Goal: Task Accomplishment & Management: Use online tool/utility

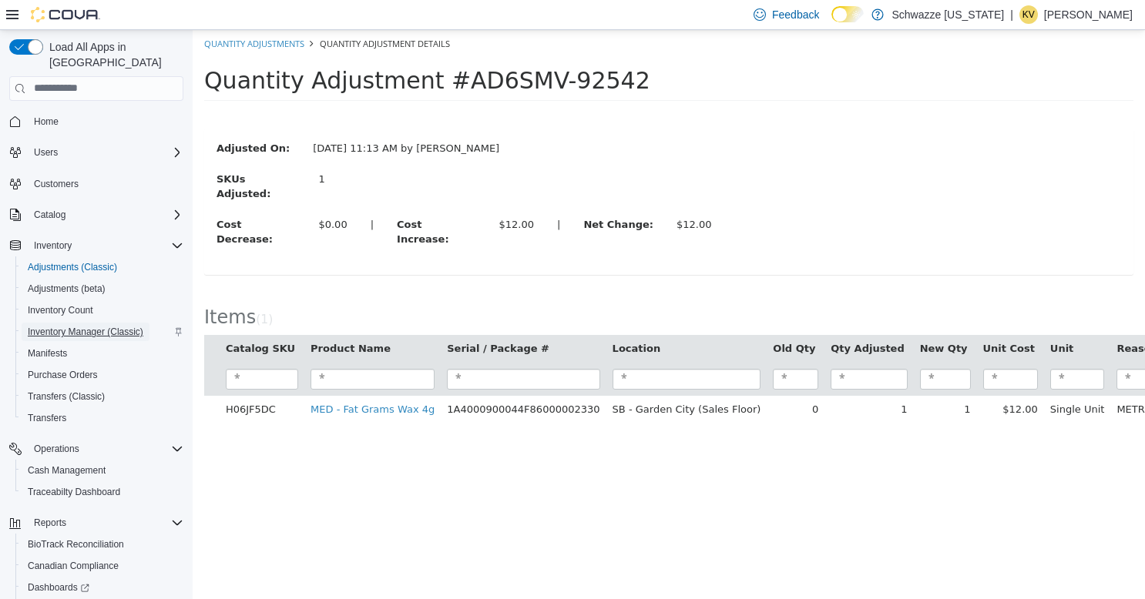
click at [108, 326] on span "Inventory Manager (Classic)" at bounding box center [86, 332] width 116 height 12
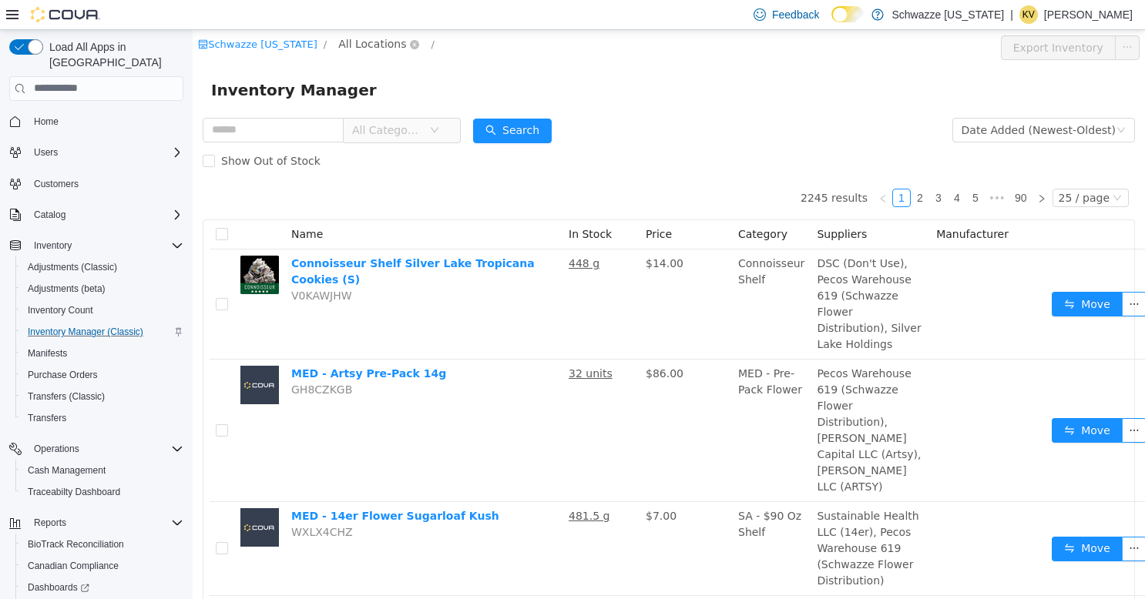
click at [358, 49] on span "All Locations" at bounding box center [372, 43] width 68 height 17
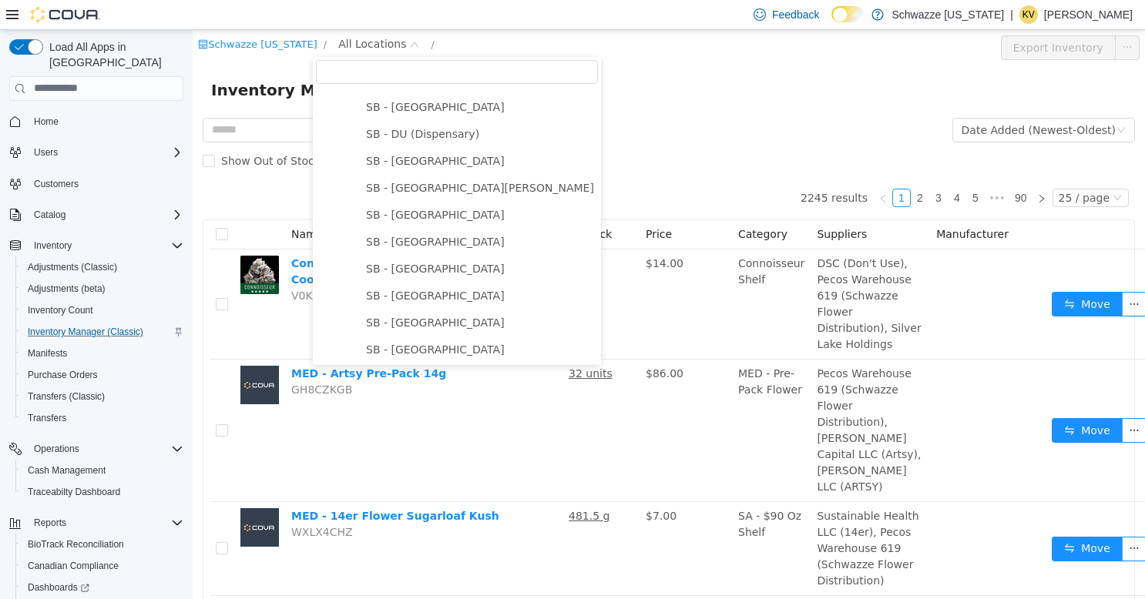
scroll to position [385, 0]
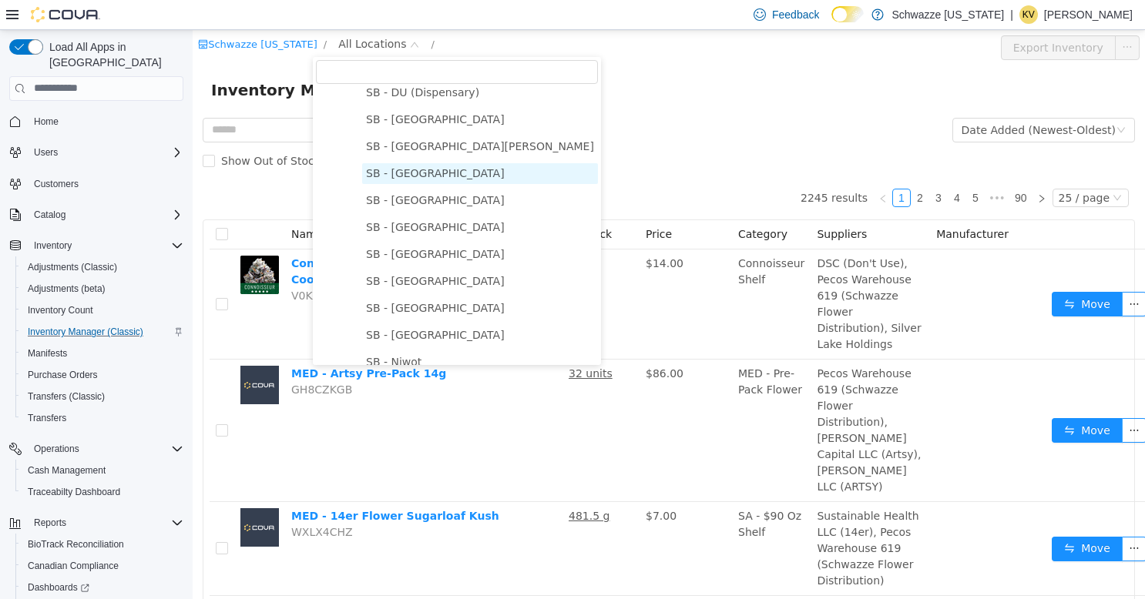
click at [427, 178] on span "SB - [GEOGRAPHIC_DATA]" at bounding box center [435, 172] width 139 height 12
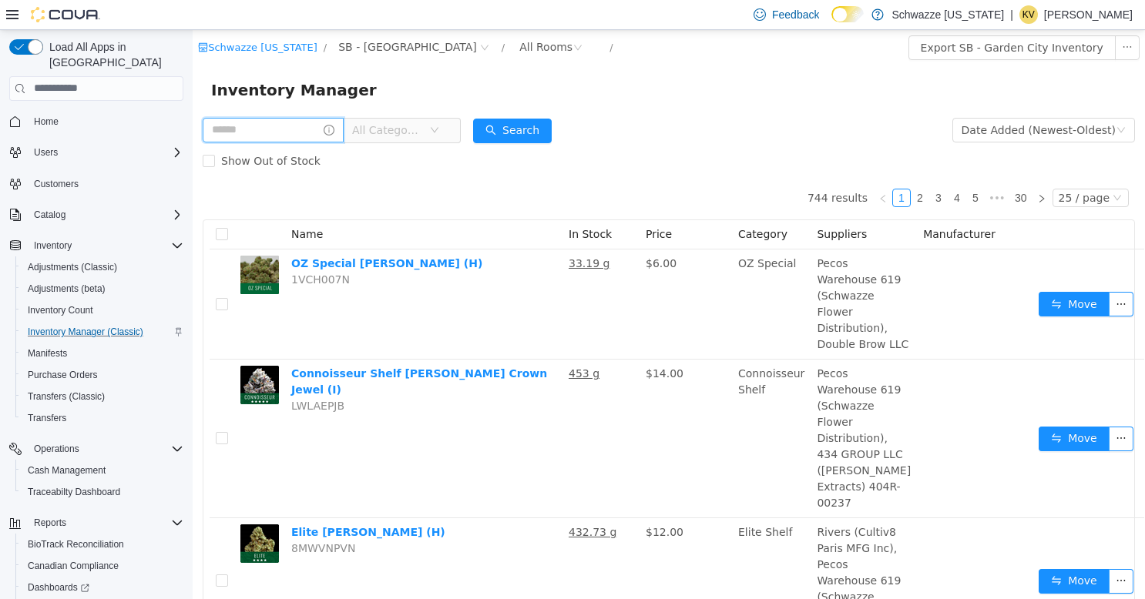
click at [322, 136] on input "text" at bounding box center [273, 129] width 141 height 25
type input "**********"
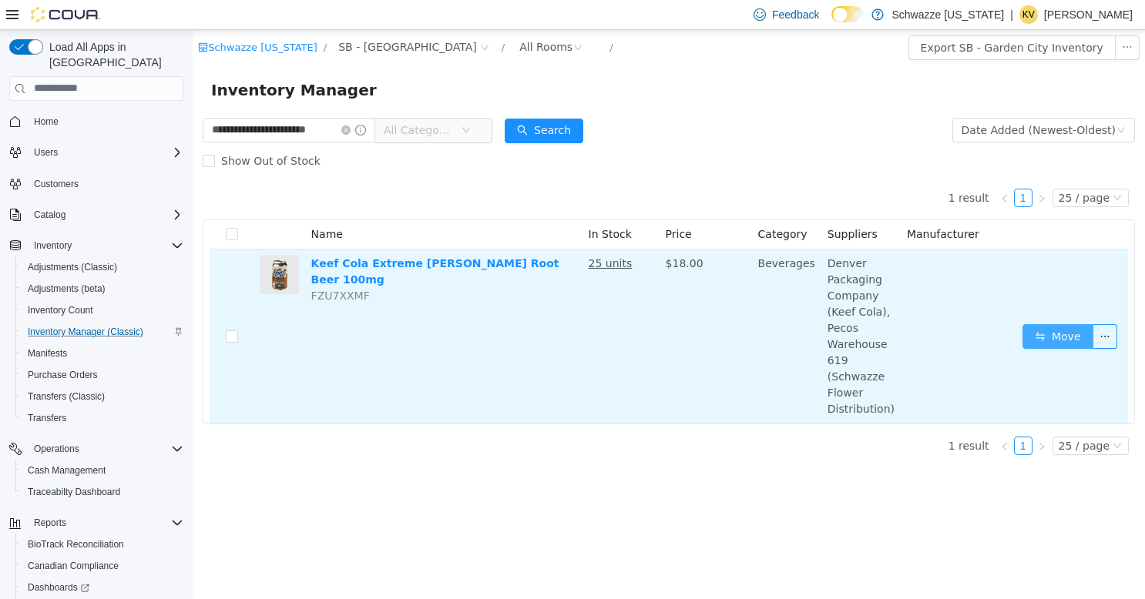
click at [1048, 324] on button "Move" at bounding box center [1057, 336] width 71 height 25
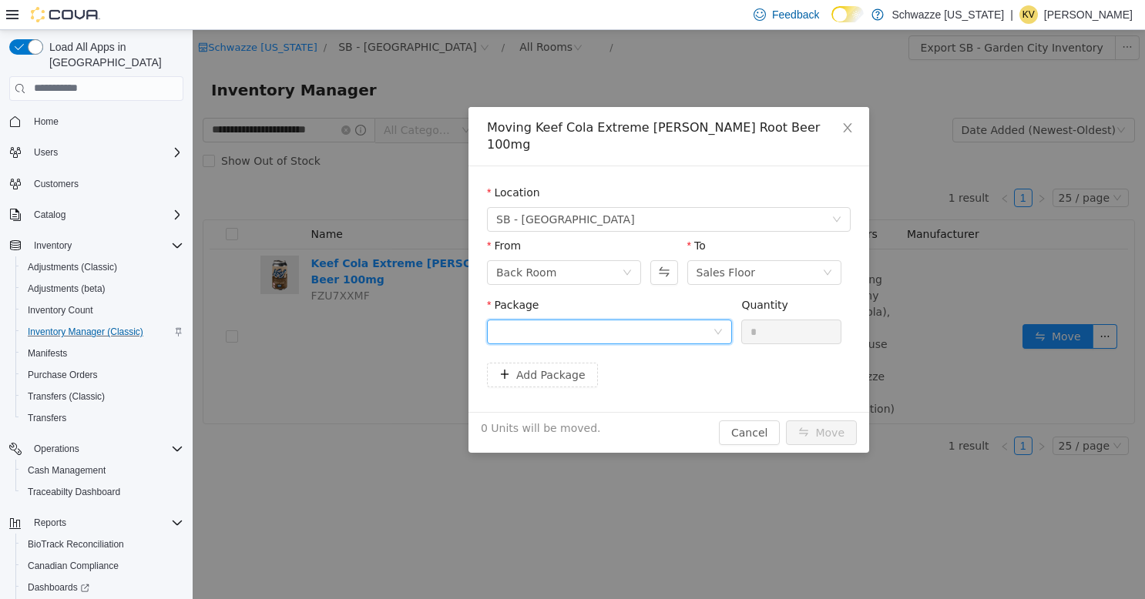
click at [656, 320] on div at bounding box center [604, 331] width 216 height 23
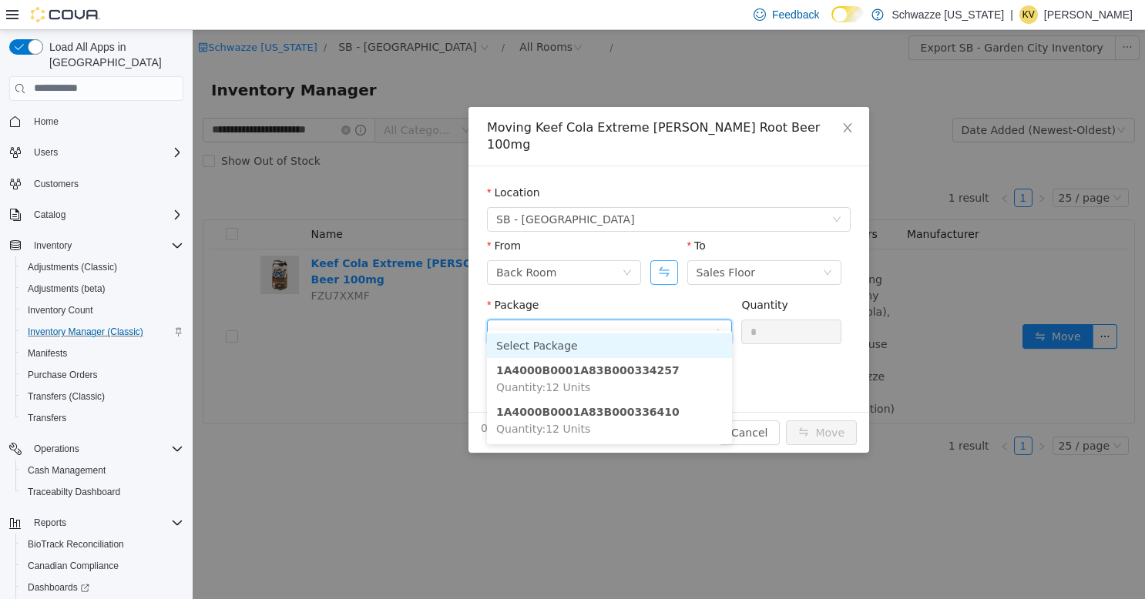
click at [669, 260] on button "Swap" at bounding box center [663, 272] width 27 height 25
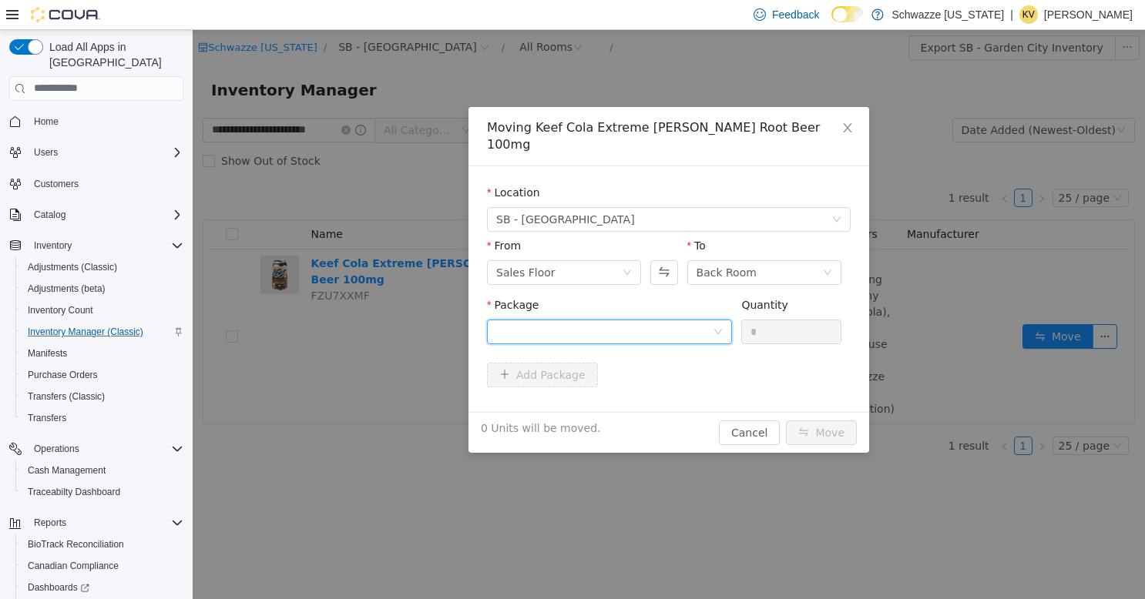
click at [666, 320] on div at bounding box center [604, 331] width 216 height 23
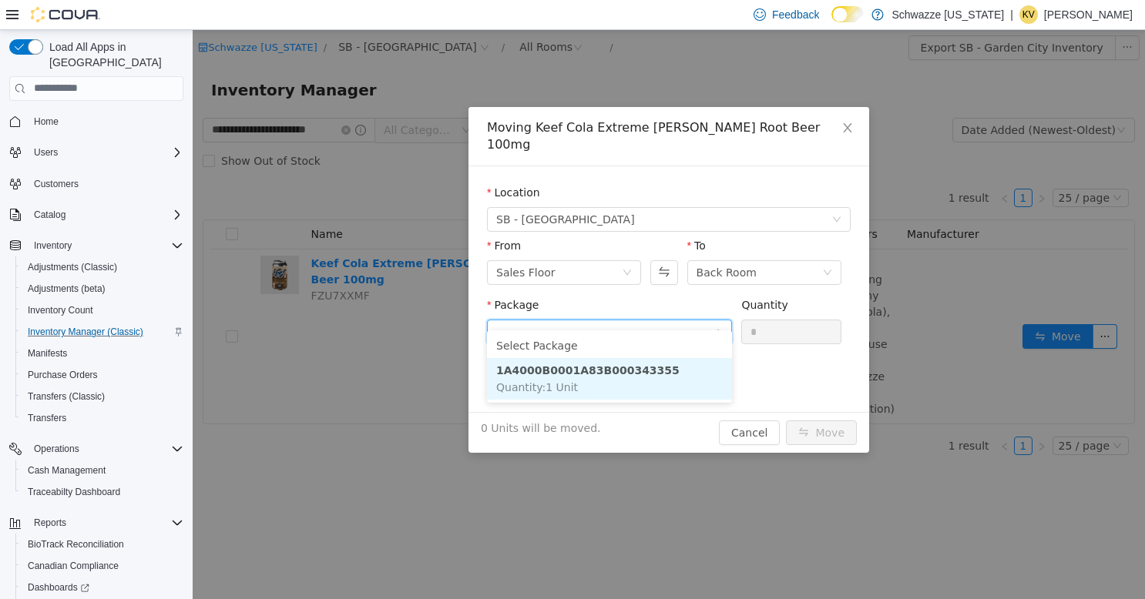
click at [652, 375] on li "1A4000B0001A83B000343355 Quantity : 1 Unit" at bounding box center [609, 378] width 245 height 42
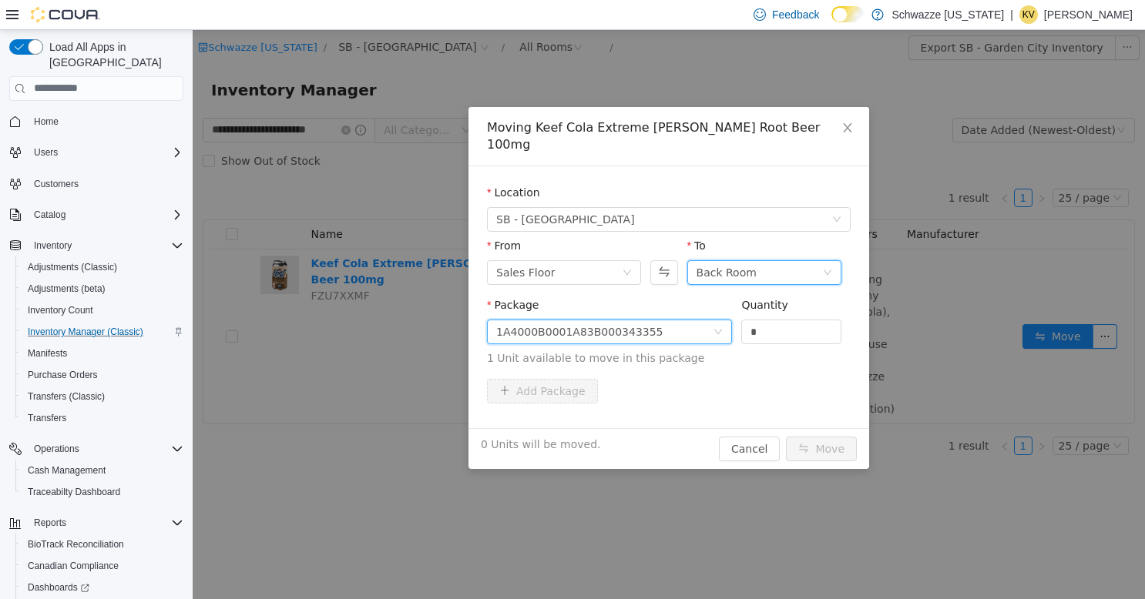
click at [770, 260] on div "Back Room" at bounding box center [759, 271] width 126 height 23
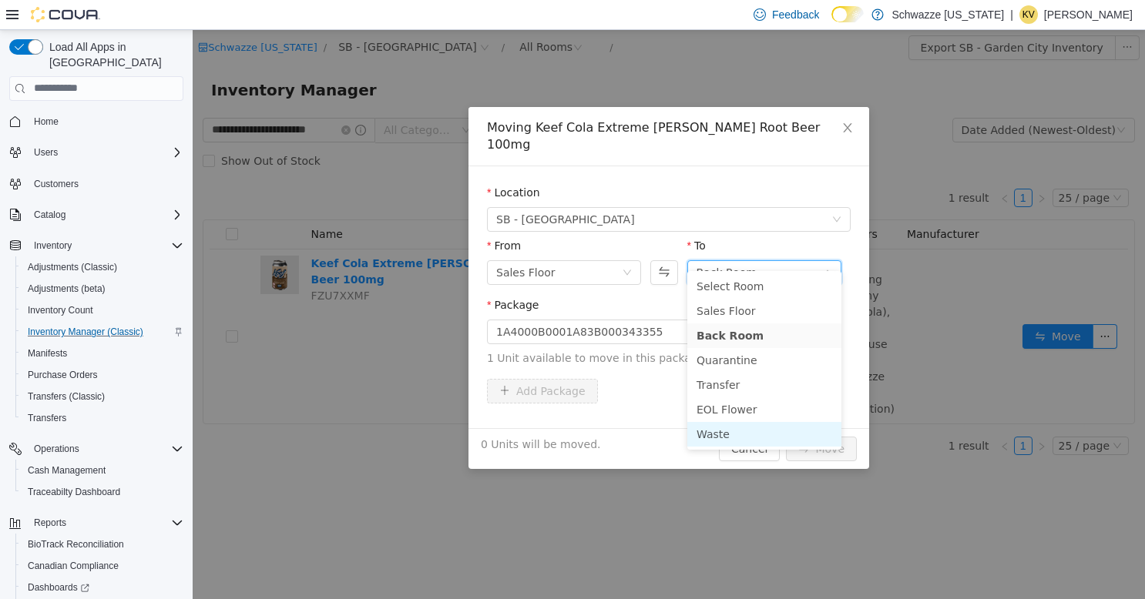
click at [749, 434] on li "Waste" at bounding box center [764, 433] width 154 height 25
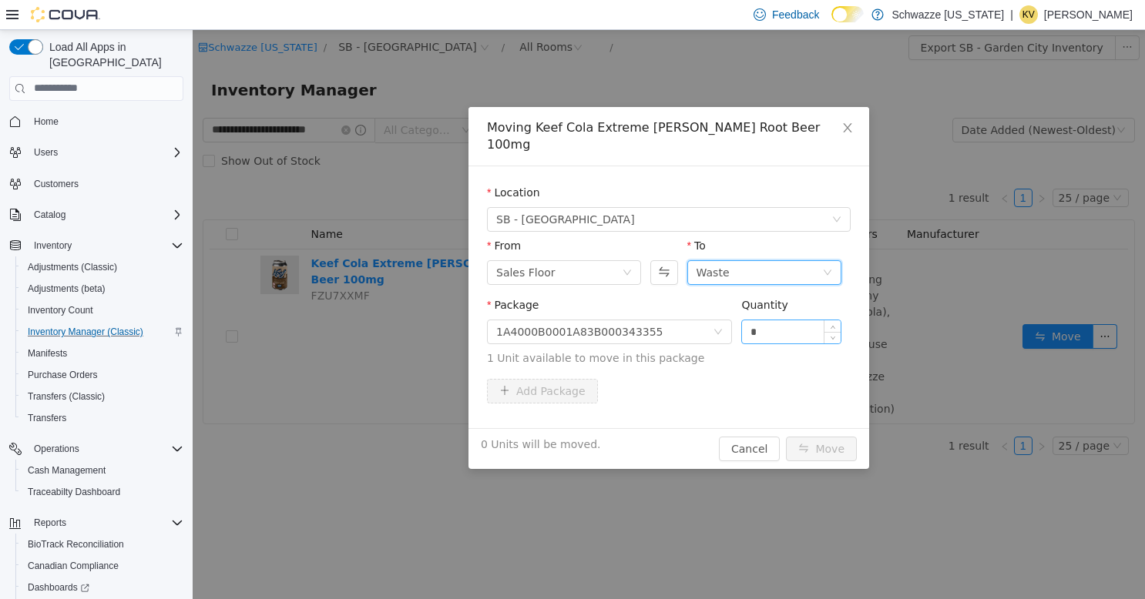
click at [769, 320] on input "*" at bounding box center [791, 331] width 99 height 23
type input "*"
click at [832, 436] on button "Move" at bounding box center [821, 448] width 71 height 25
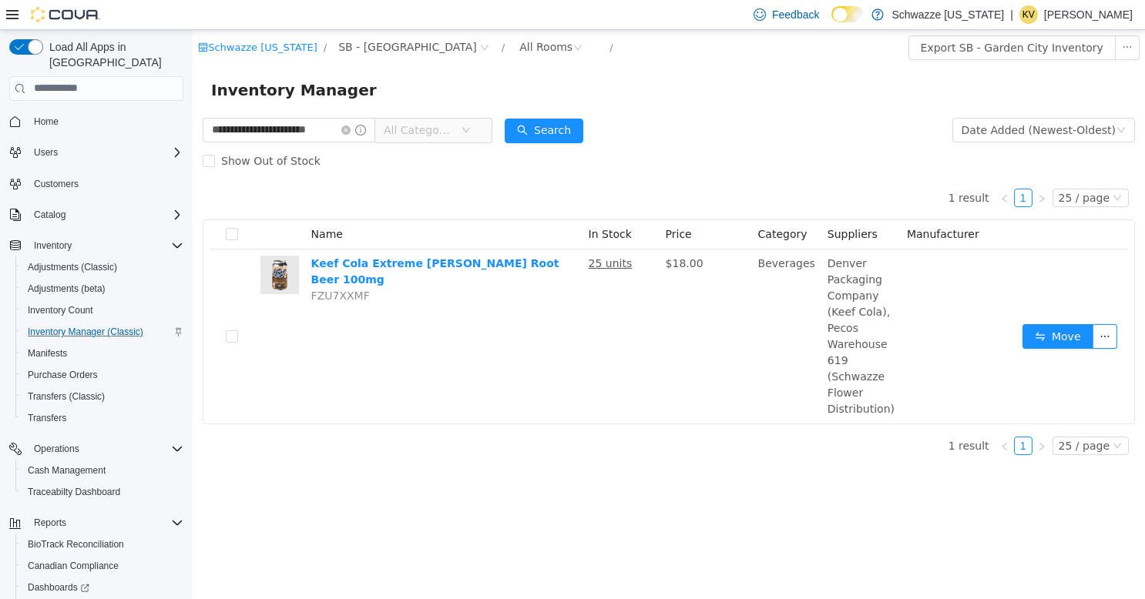
click at [852, 520] on div "**********" at bounding box center [669, 313] width 952 height 569
click at [346, 127] on icon "icon: close-circle" at bounding box center [345, 129] width 9 height 9
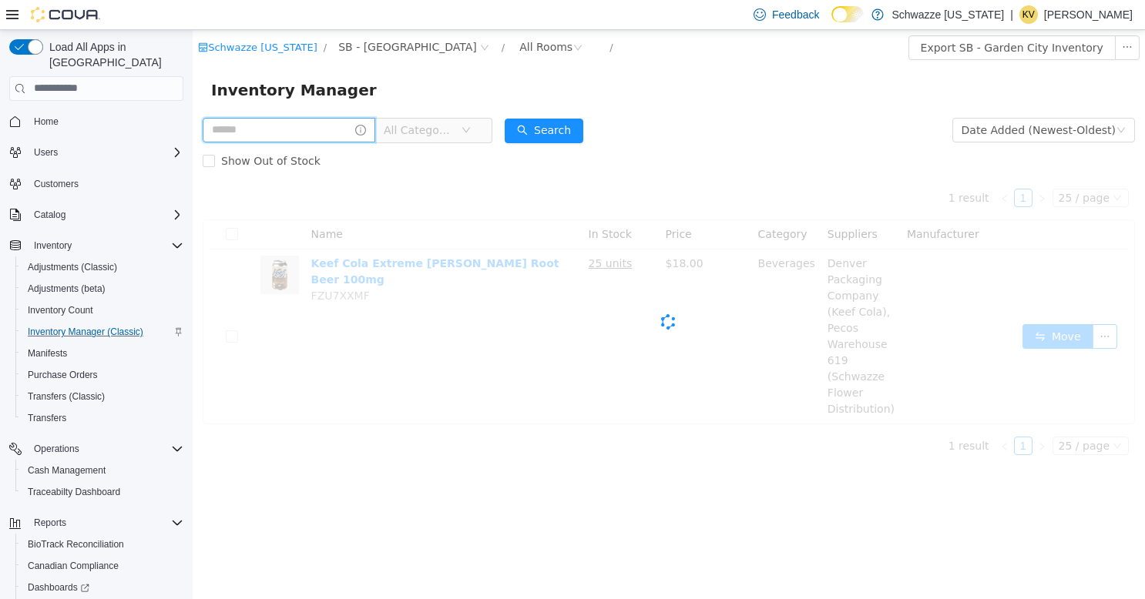
click at [314, 129] on input "text" at bounding box center [289, 129] width 173 height 25
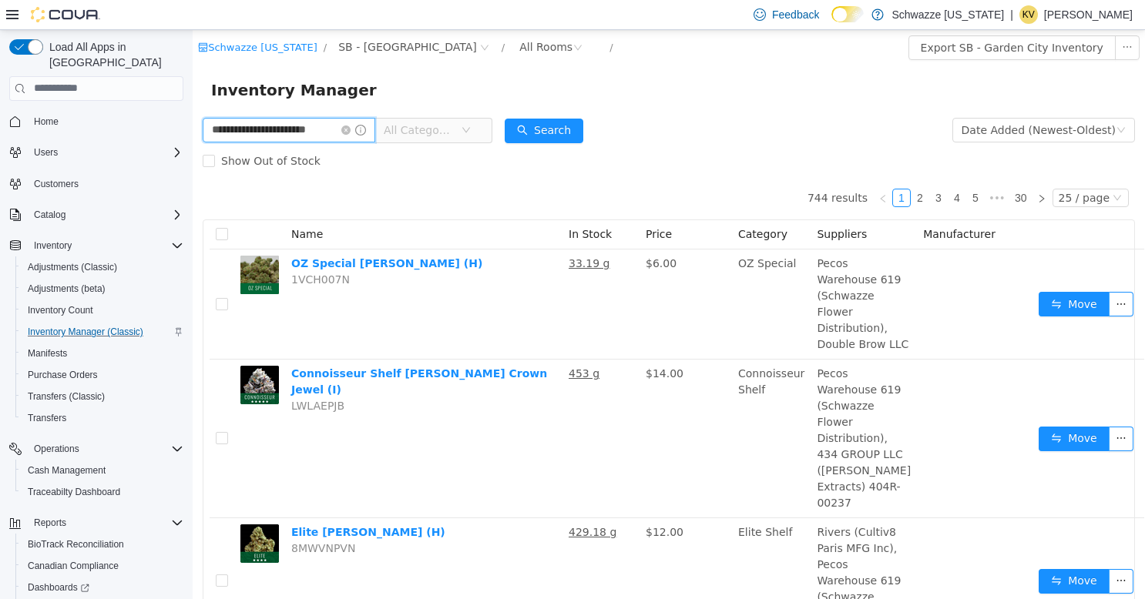
type input "**********"
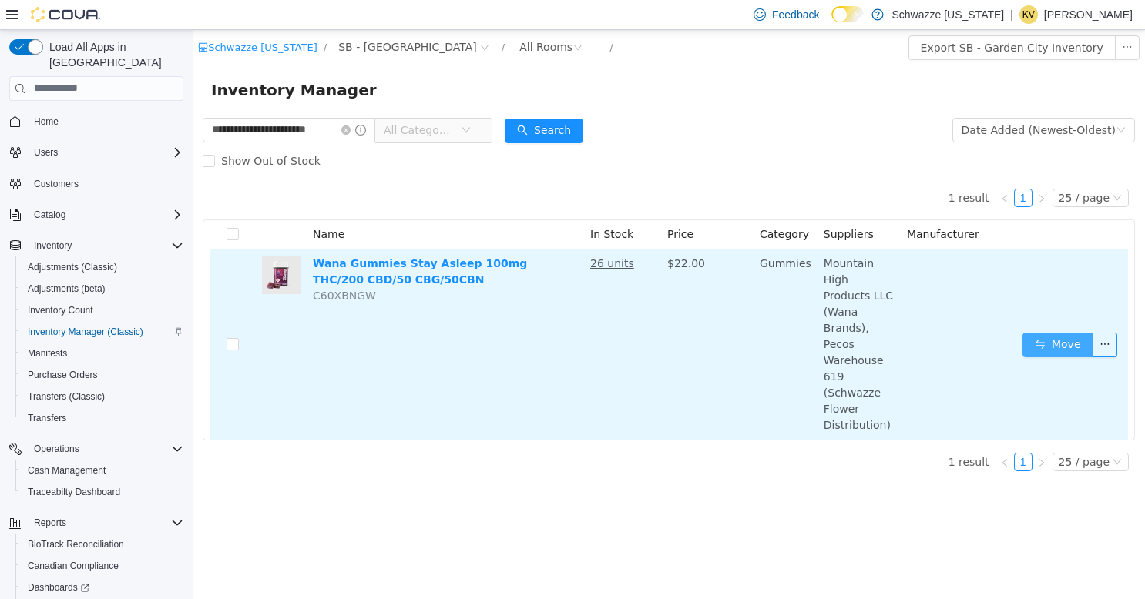
click at [1058, 332] on button "Move" at bounding box center [1057, 344] width 71 height 25
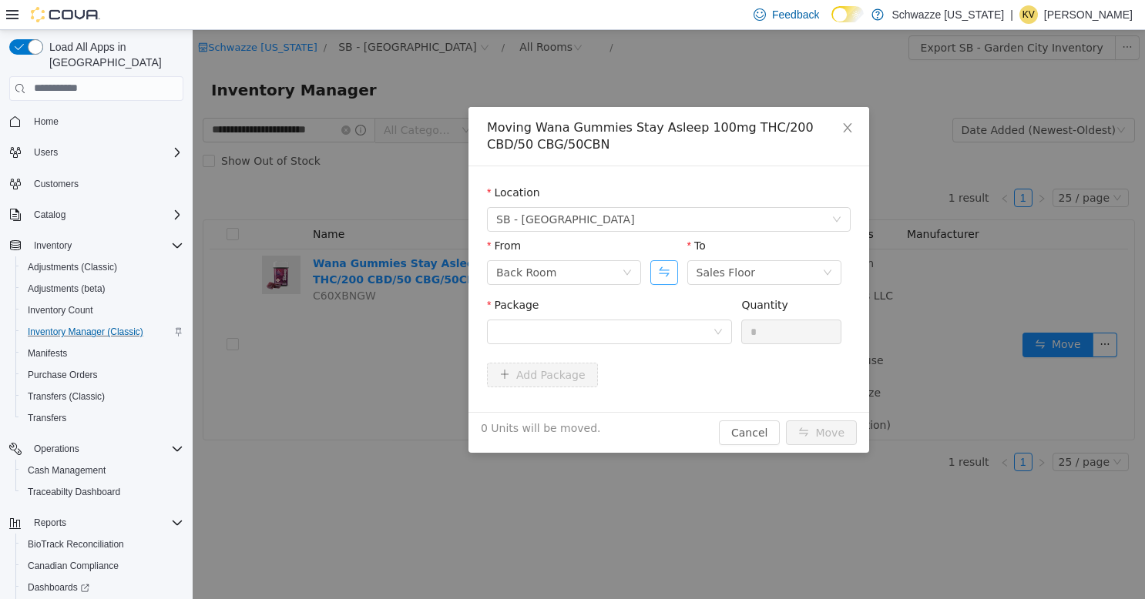
click at [659, 272] on button "Swap" at bounding box center [663, 272] width 27 height 25
click at [672, 338] on div at bounding box center [604, 331] width 216 height 23
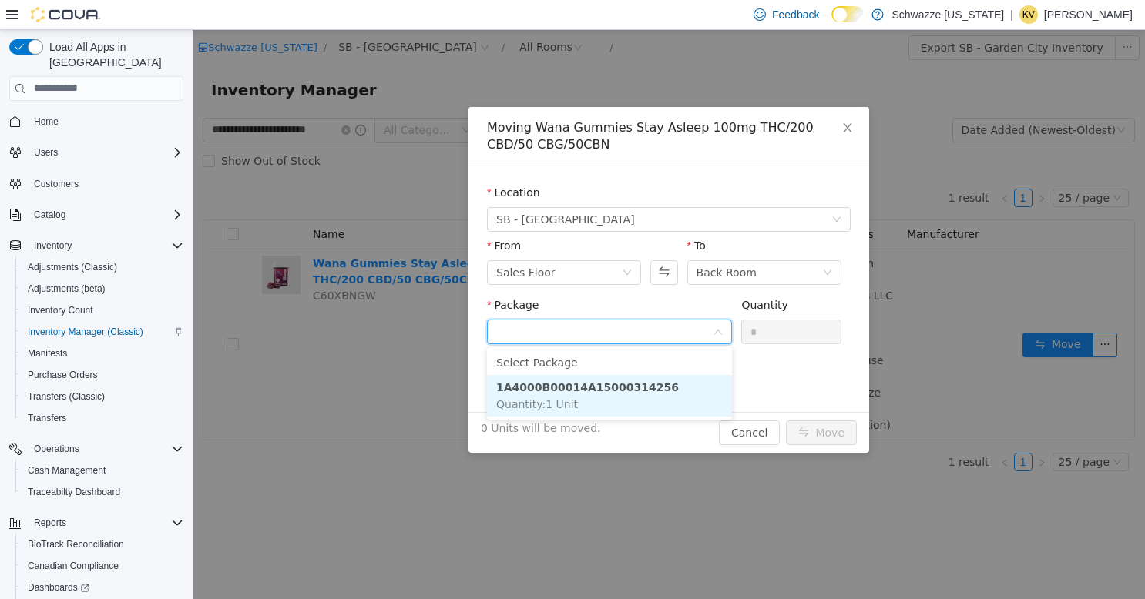
click at [633, 397] on li "1A4000B00014A15000314256 Quantity : 1 Unit" at bounding box center [609, 395] width 245 height 42
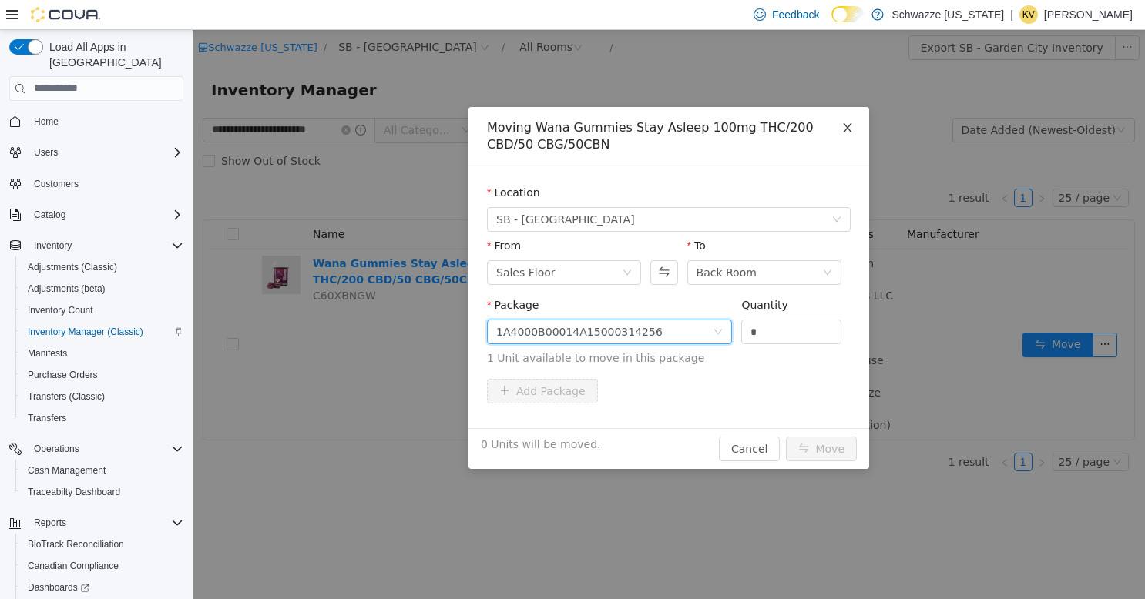
click at [846, 121] on span "Close" at bounding box center [847, 127] width 43 height 43
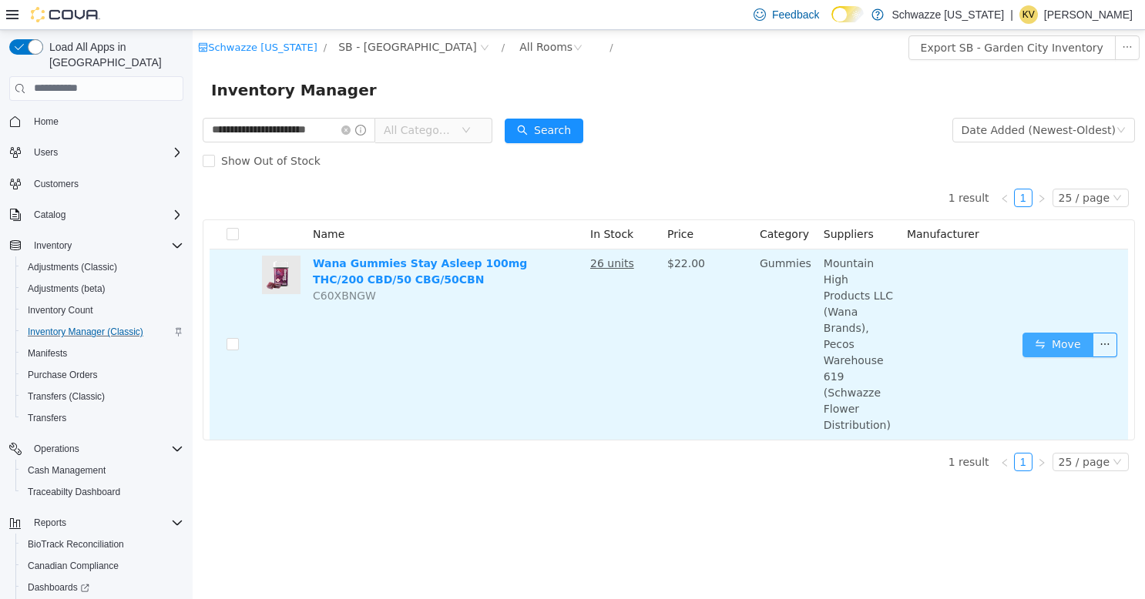
click at [1055, 332] on button "Move" at bounding box center [1057, 344] width 71 height 25
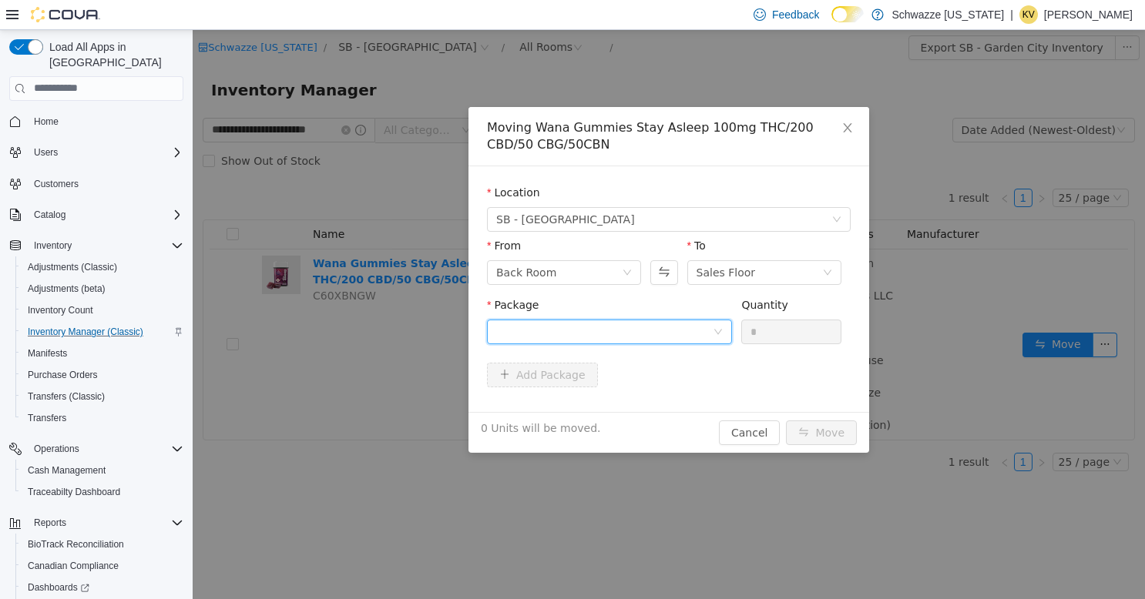
click at [670, 322] on div at bounding box center [604, 331] width 216 height 23
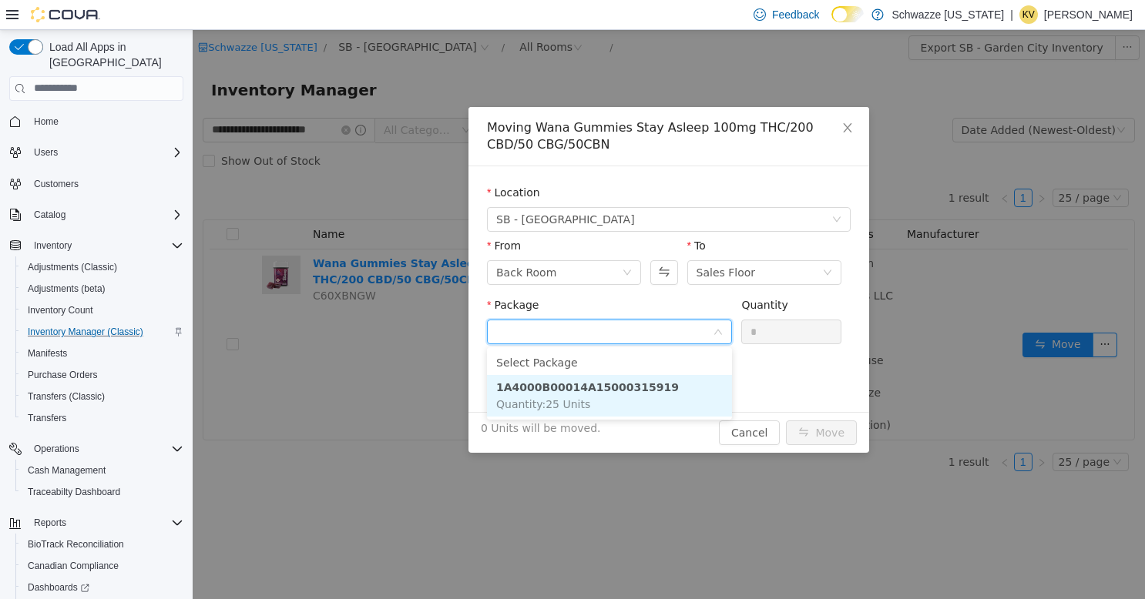
drag, startPoint x: 623, startPoint y: 389, endPoint x: 659, endPoint y: 381, distance: 37.0
click at [624, 389] on strong "1A4000B00014A15000315919" at bounding box center [587, 387] width 183 height 12
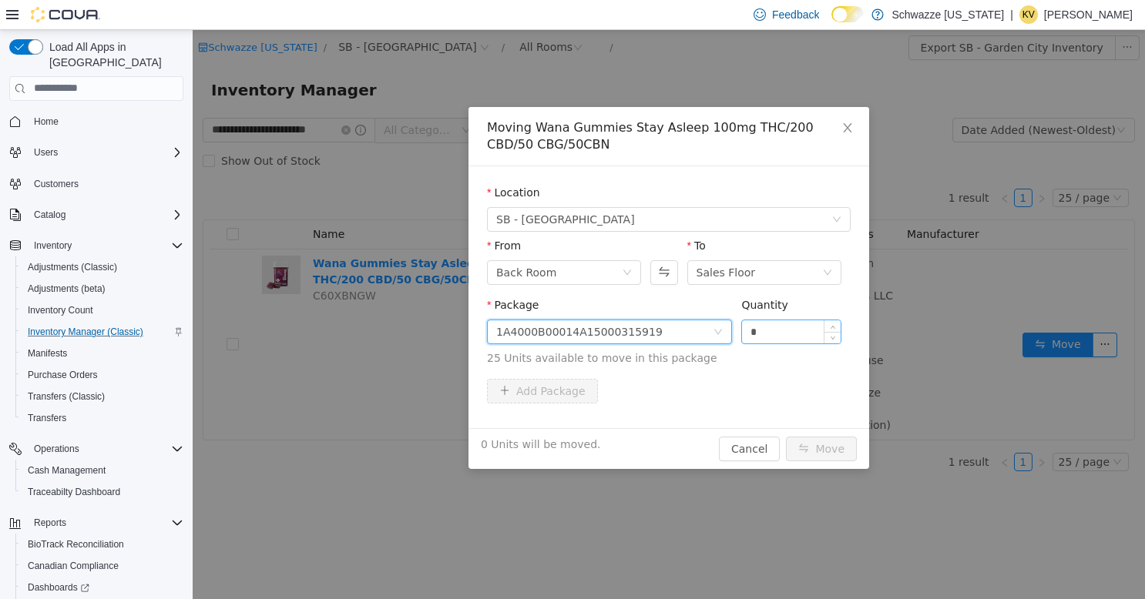
click at [796, 330] on input "*" at bounding box center [791, 331] width 99 height 23
type input "**"
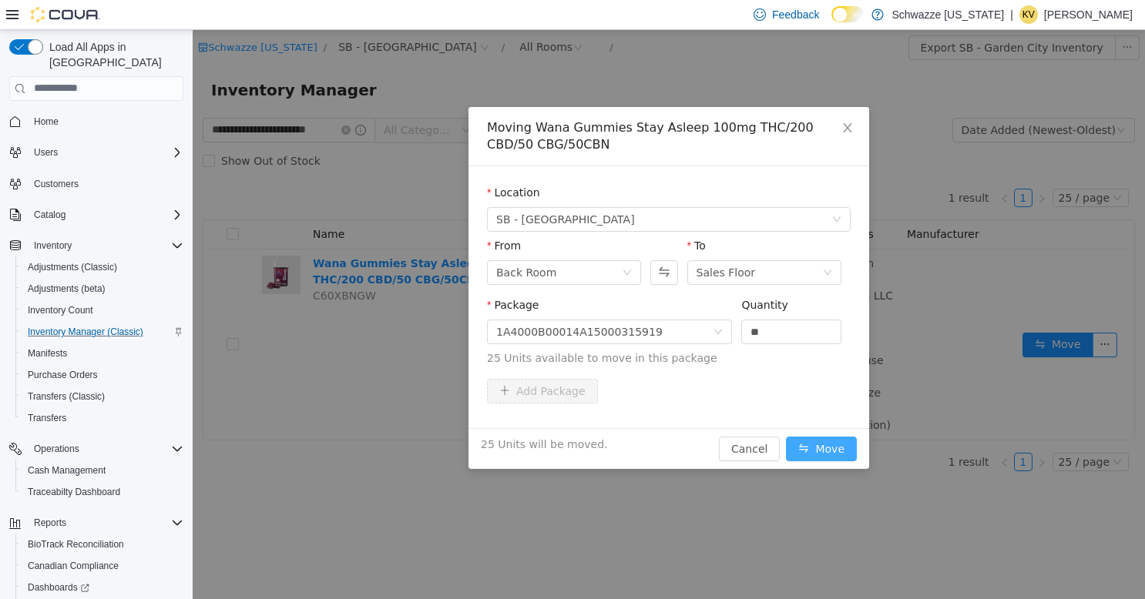
click at [819, 447] on button "Move" at bounding box center [821, 448] width 71 height 25
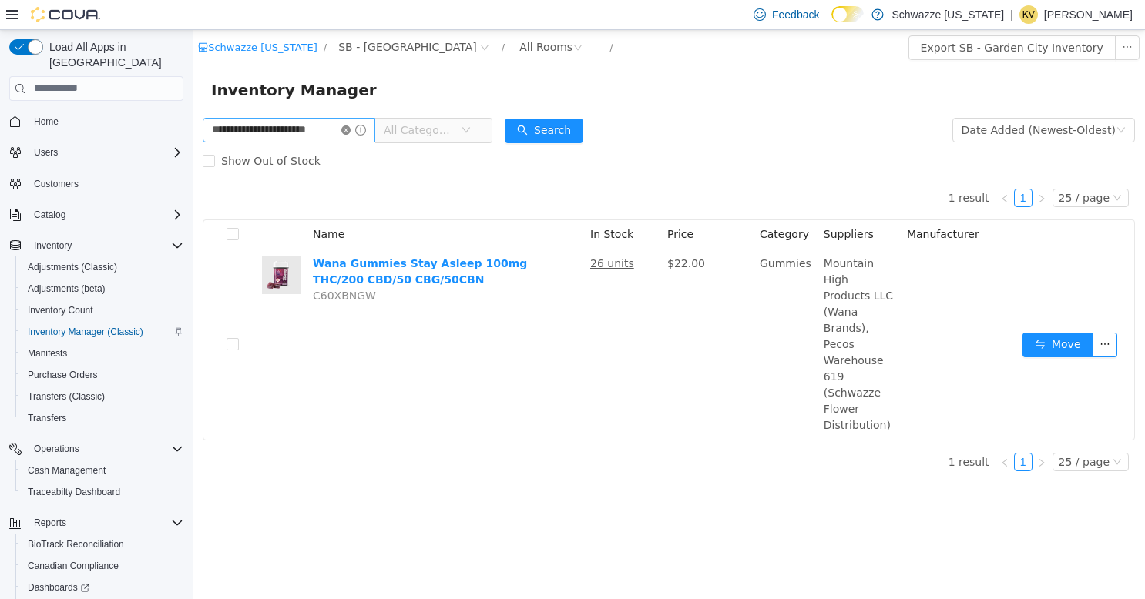
click at [344, 128] on icon "icon: close-circle" at bounding box center [345, 129] width 9 height 9
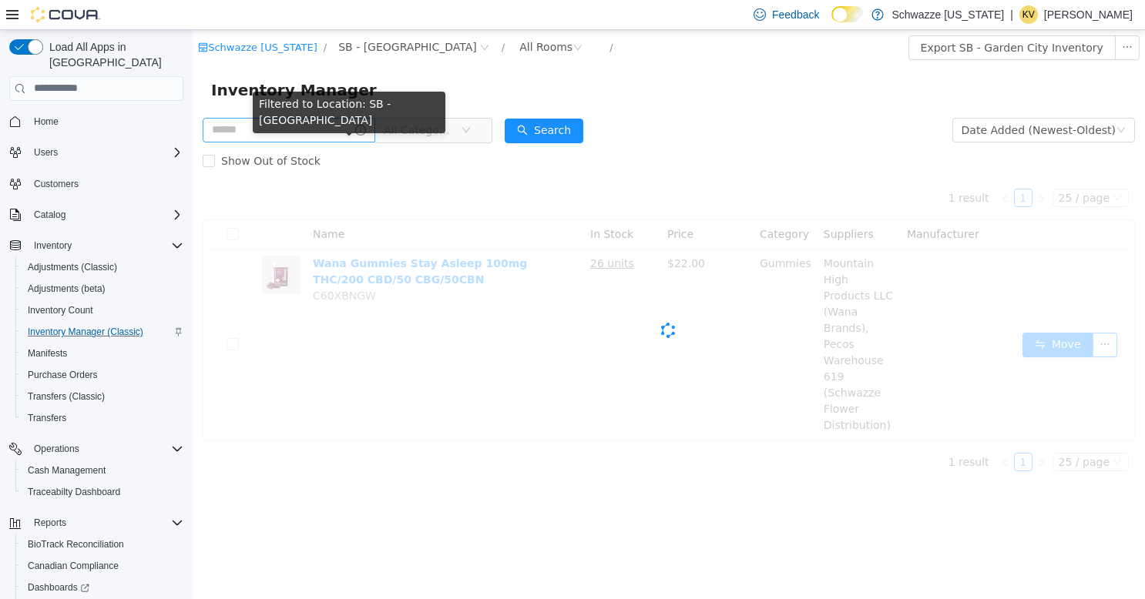
click at [355, 128] on icon "icon: info-circle" at bounding box center [360, 129] width 11 height 11
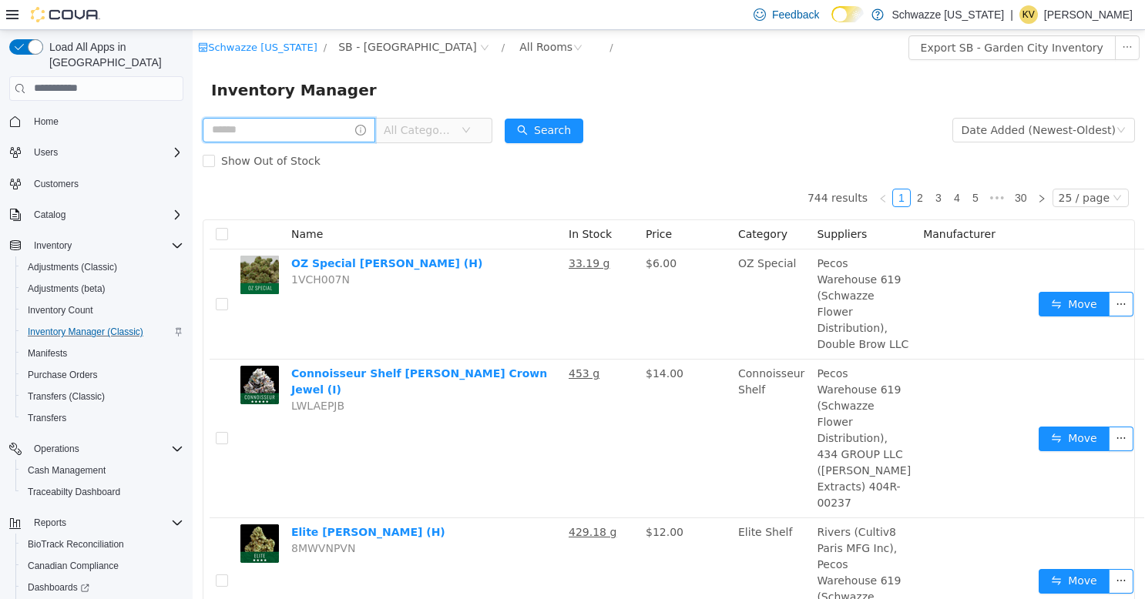
drag, startPoint x: 344, startPoint y: 128, endPoint x: 307, endPoint y: 129, distance: 37.0
click at [307, 129] on input "text" at bounding box center [289, 129] width 173 height 25
type input "******"
click at [525, 127] on button "Search" at bounding box center [544, 130] width 79 height 25
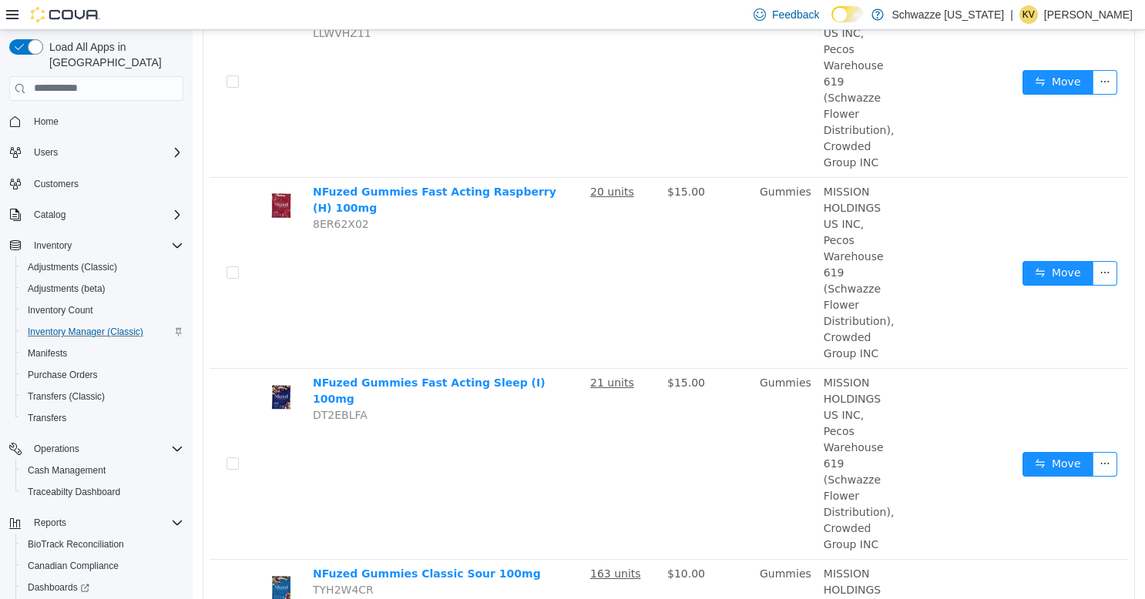
scroll to position [847, 0]
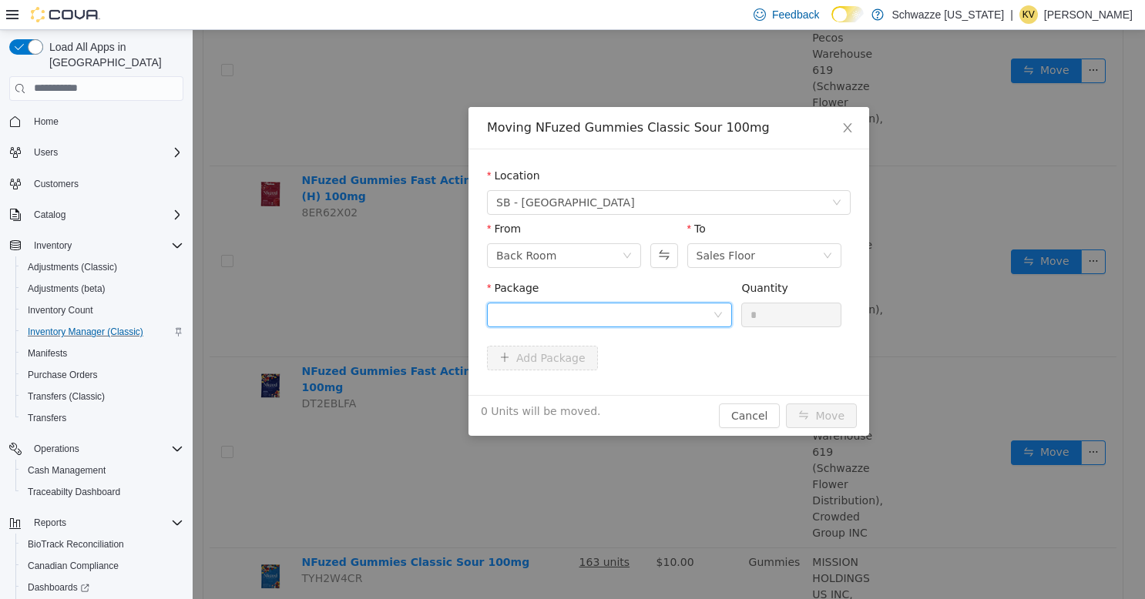
click at [659, 309] on div at bounding box center [604, 314] width 216 height 23
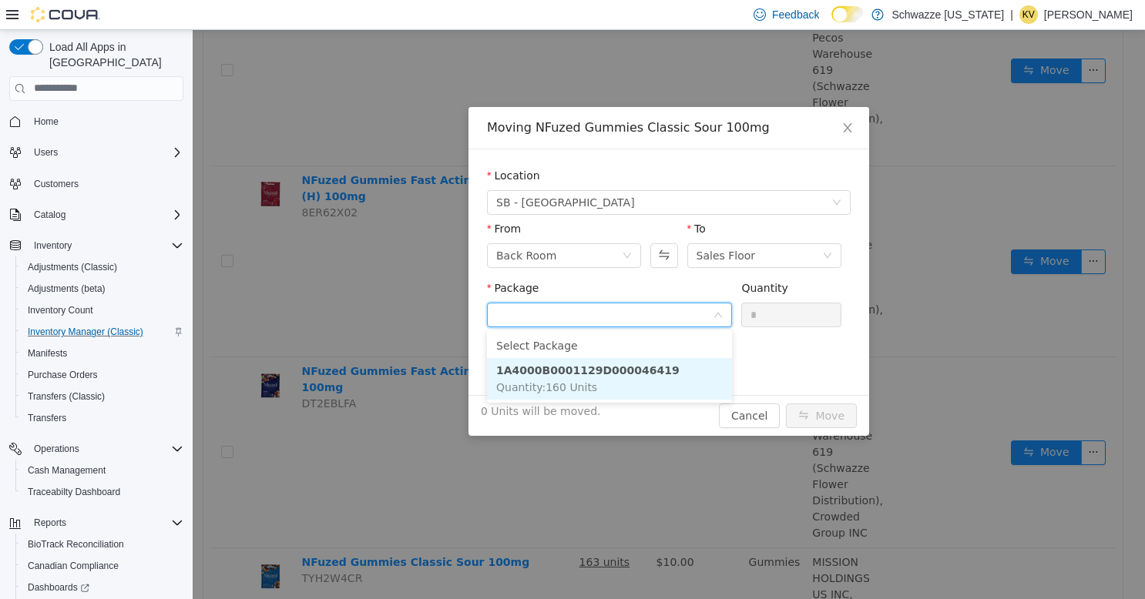
drag, startPoint x: 640, startPoint y: 378, endPoint x: 672, endPoint y: 309, distance: 76.2
click at [641, 377] on li "1A4000B0001129D000046419 Quantity : 160 Units" at bounding box center [609, 378] width 245 height 42
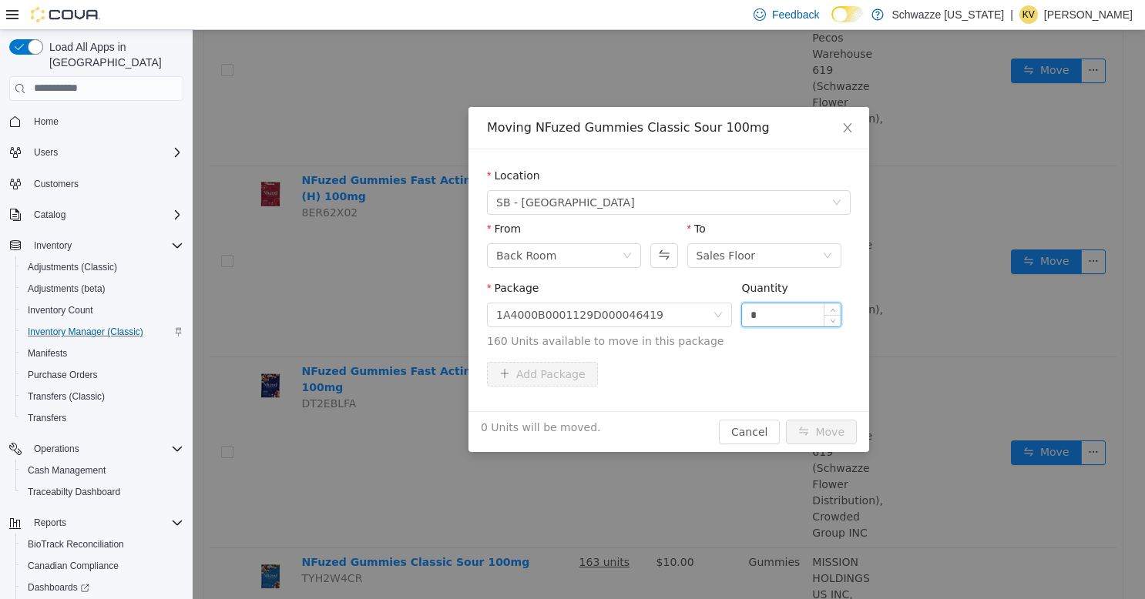
click at [790, 317] on input "*" at bounding box center [791, 314] width 99 height 23
click at [666, 266] on button "Swap" at bounding box center [663, 255] width 27 height 25
type input "*"
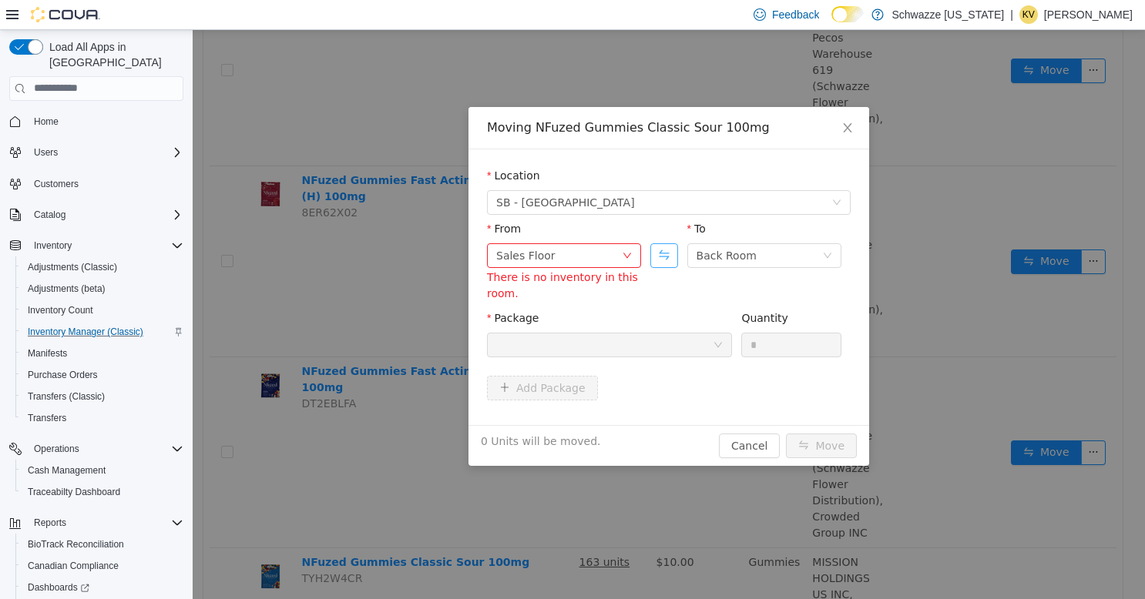
click at [669, 258] on button "Swap" at bounding box center [663, 255] width 27 height 25
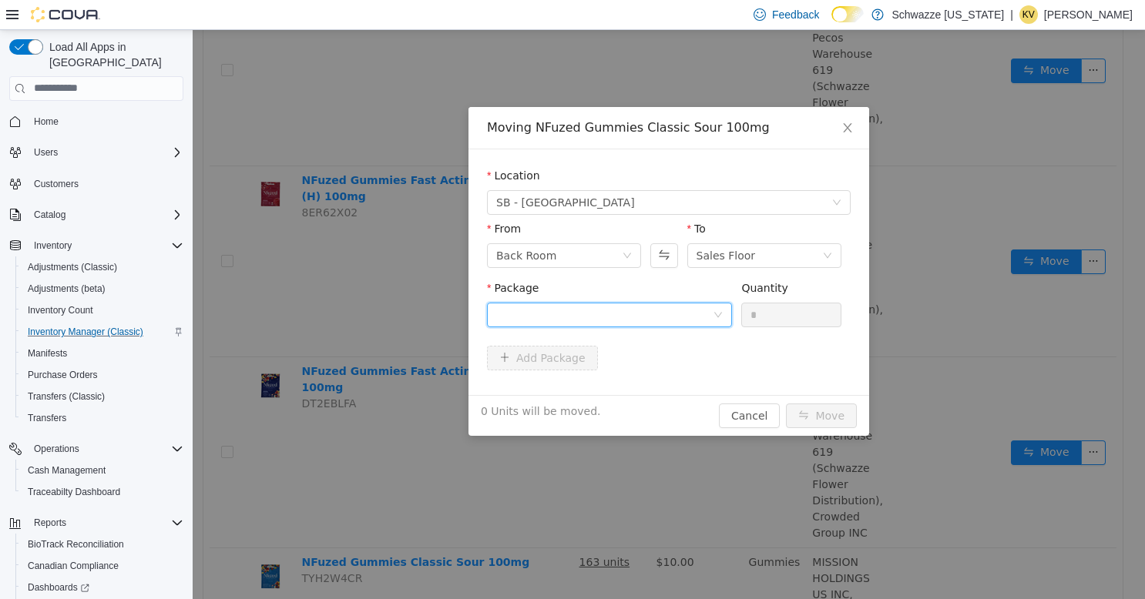
click at [665, 320] on div at bounding box center [604, 314] width 216 height 23
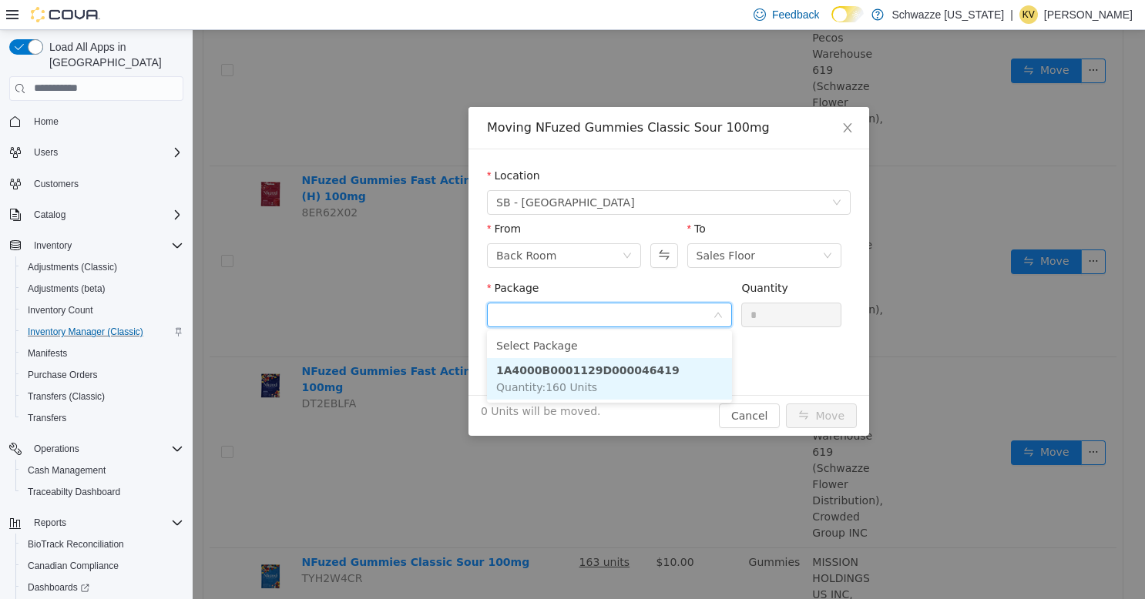
drag, startPoint x: 611, startPoint y: 383, endPoint x: 723, endPoint y: 329, distance: 124.7
click at [615, 380] on li "1A4000B0001129D000046419 Quantity : 160 Units" at bounding box center [609, 378] width 245 height 42
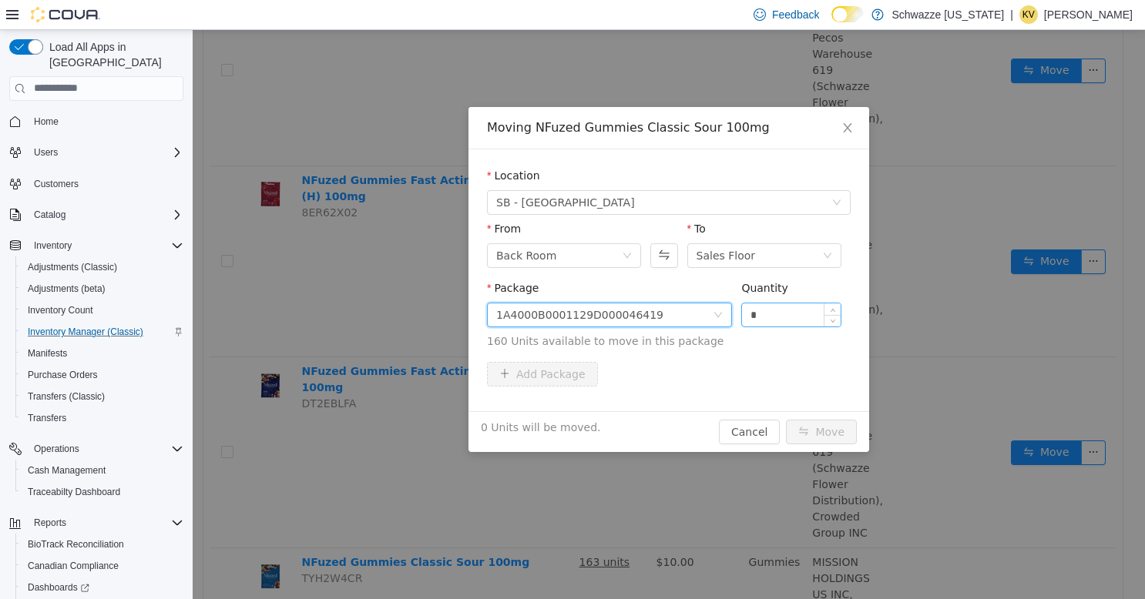
click at [790, 306] on input "*" at bounding box center [791, 314] width 99 height 23
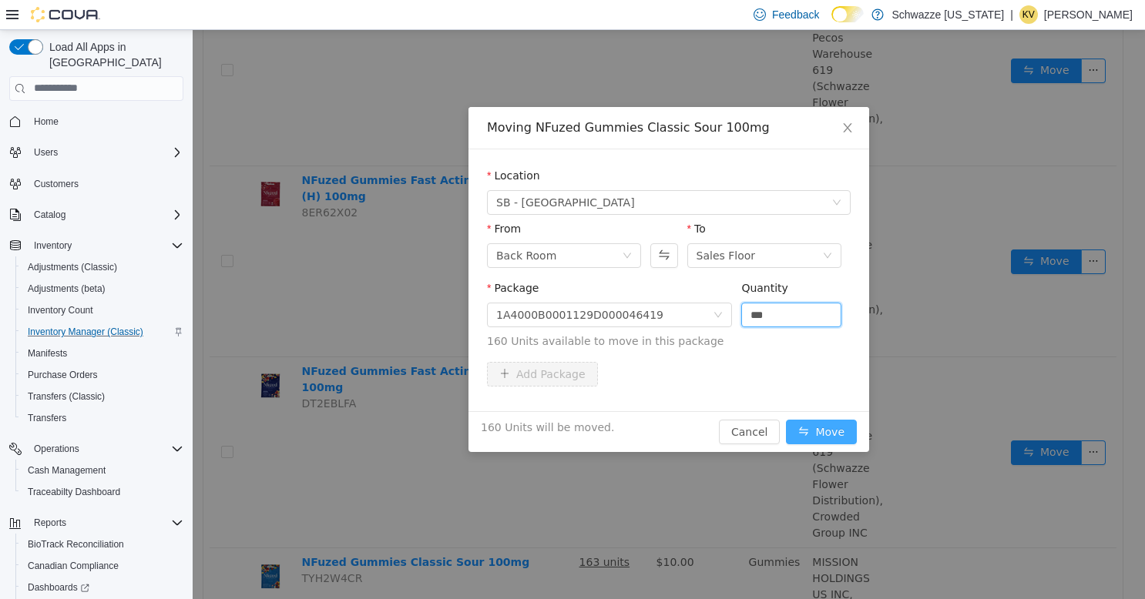
type input "***"
click at [825, 432] on button "Move" at bounding box center [821, 431] width 71 height 25
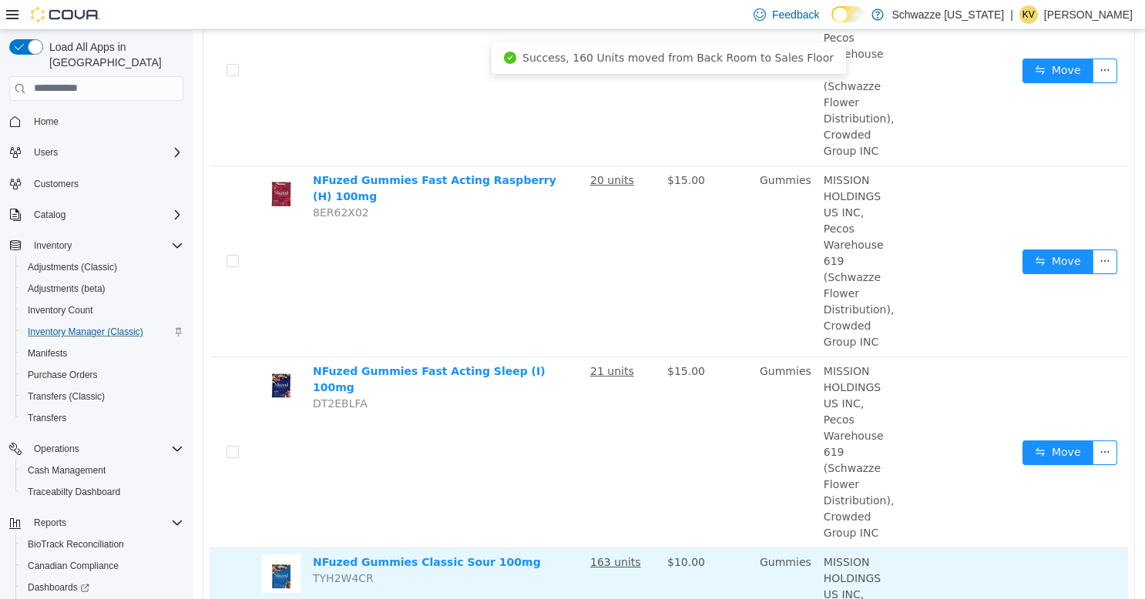
scroll to position [770, 0]
